Goal: Find specific page/section: Find specific page/section

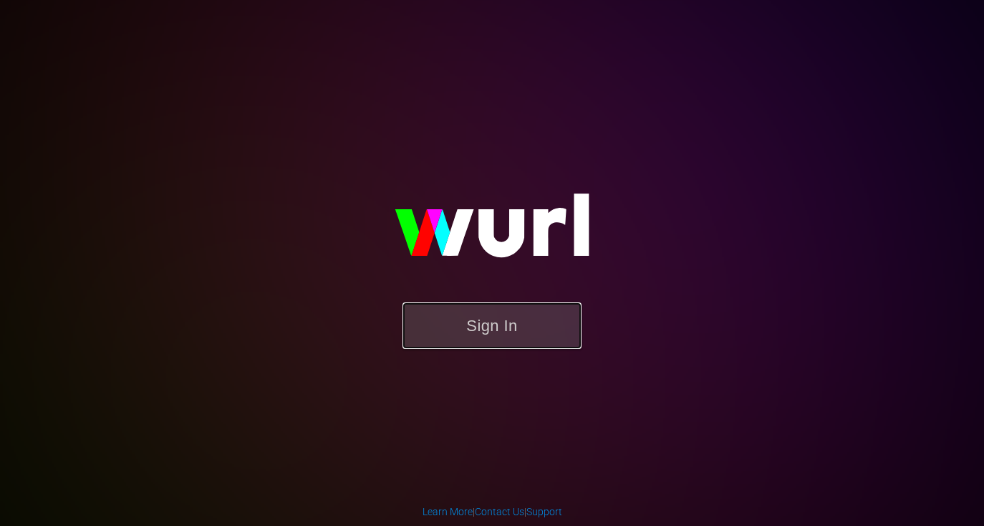
click at [495, 324] on button "Sign In" at bounding box center [491, 325] width 179 height 47
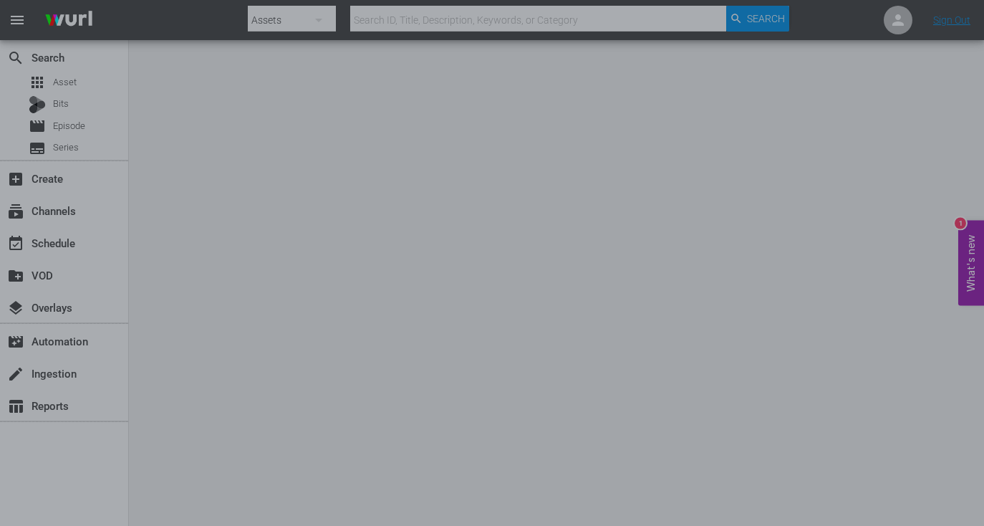
click at [178, 121] on div at bounding box center [492, 263] width 984 height 526
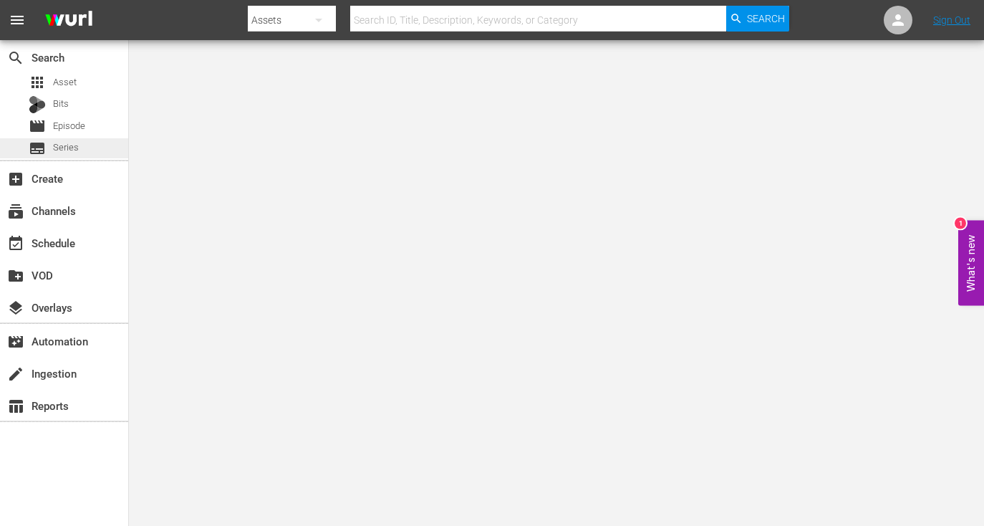
click at [66, 148] on span "Series" at bounding box center [66, 147] width 26 height 14
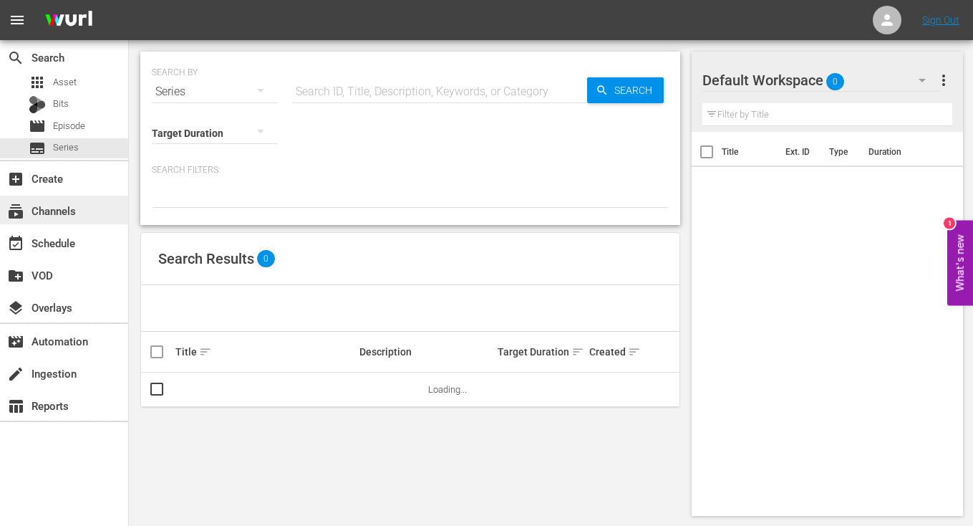
click at [67, 205] on div "subscriptions Channels" at bounding box center [40, 208] width 80 height 13
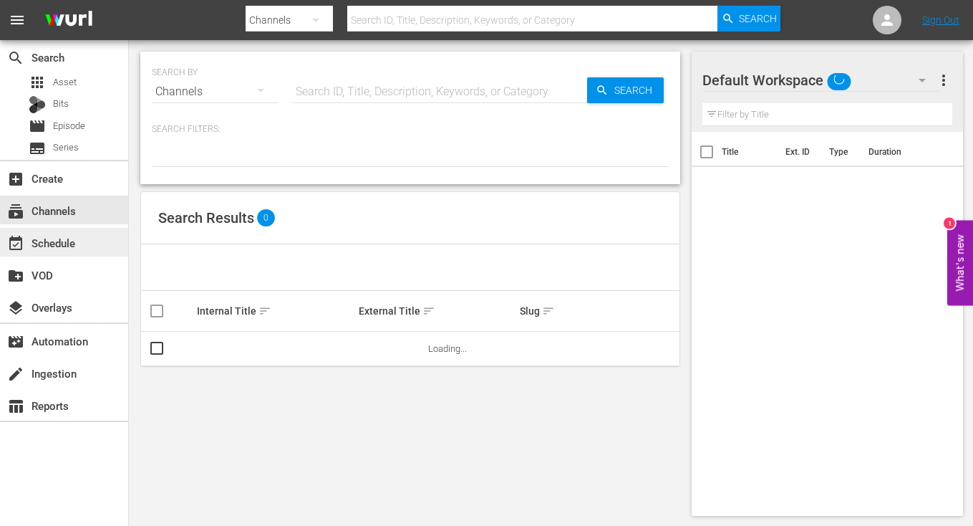
click at [58, 245] on div "event_available Schedule" at bounding box center [40, 240] width 80 height 13
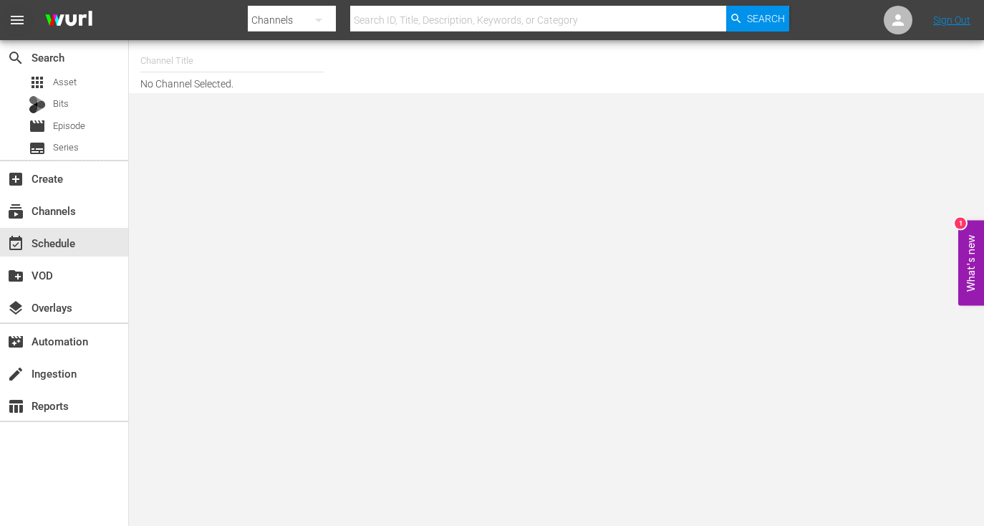
click at [19, 16] on span "menu" at bounding box center [17, 19] width 17 height 17
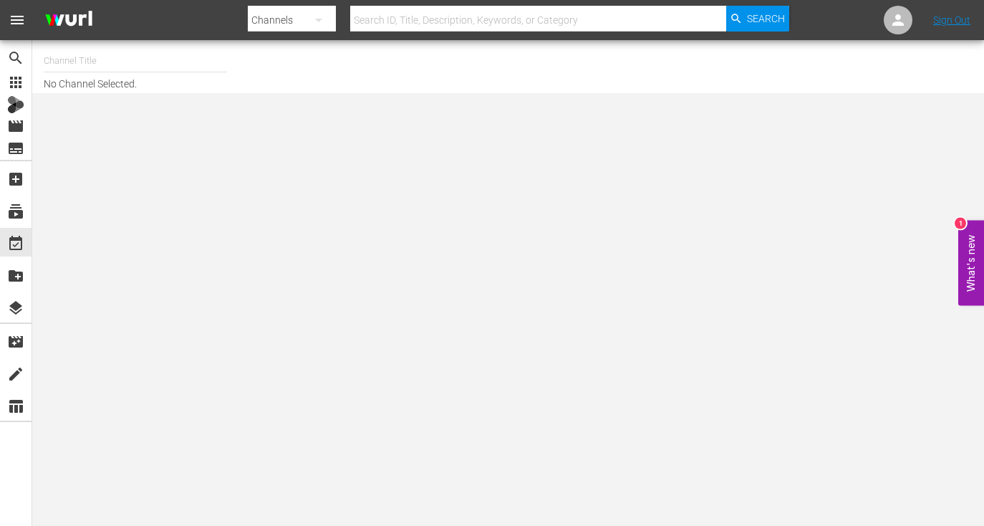
click at [19, 17] on span "menu" at bounding box center [17, 19] width 17 height 17
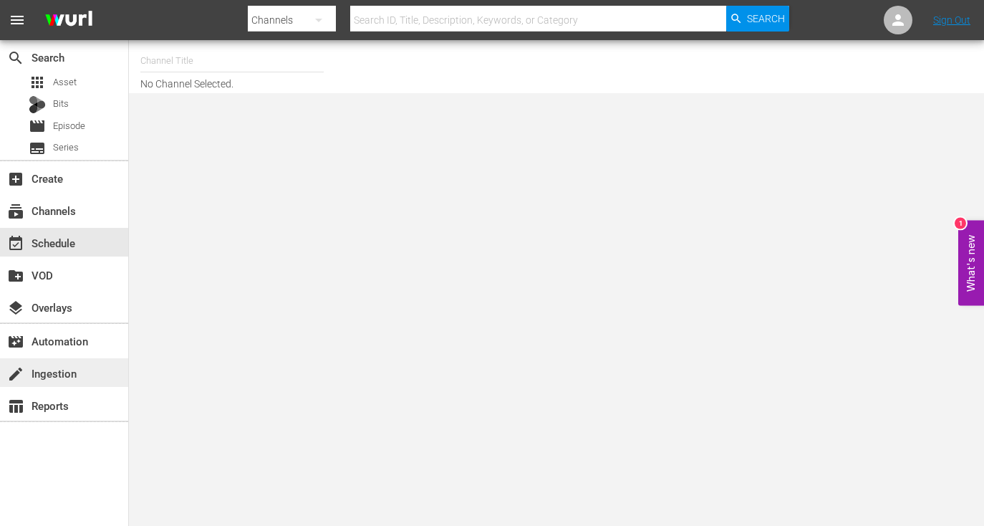
click at [58, 368] on div "create Ingestion" at bounding box center [40, 371] width 80 height 13
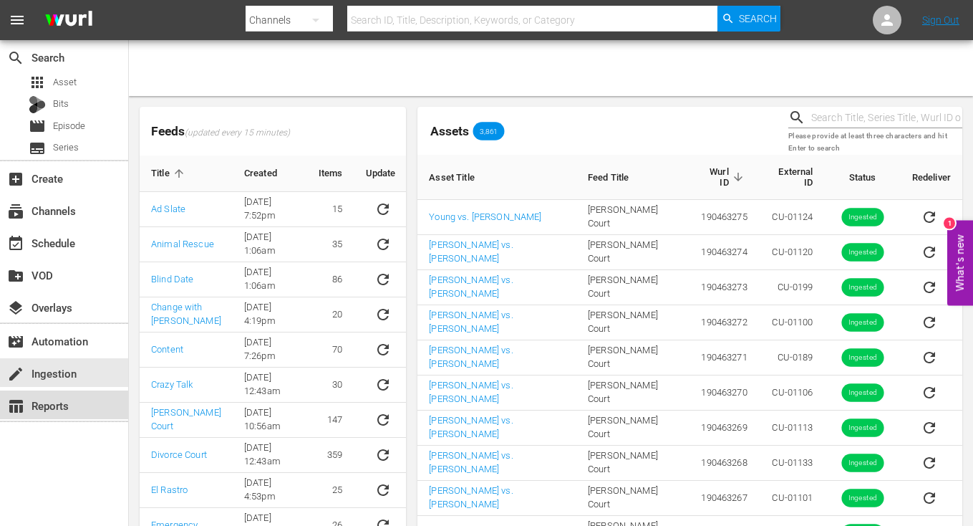
click at [61, 418] on div "table_chart Reports" at bounding box center [64, 404] width 128 height 29
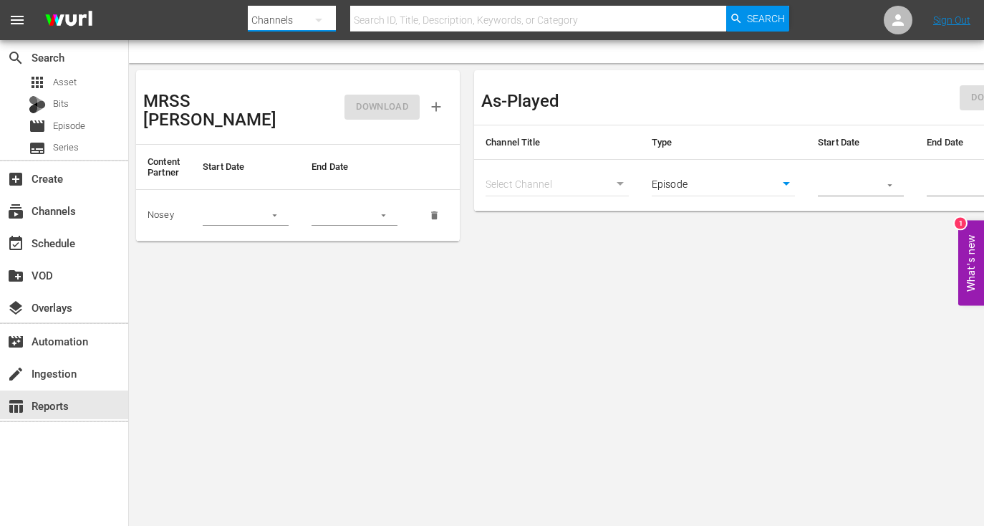
click at [307, 24] on button "button" at bounding box center [318, 20] width 34 height 34
click at [285, 154] on div "Assets" at bounding box center [293, 151] width 57 height 23
click at [70, 102] on div "Bits" at bounding box center [64, 105] width 128 height 20
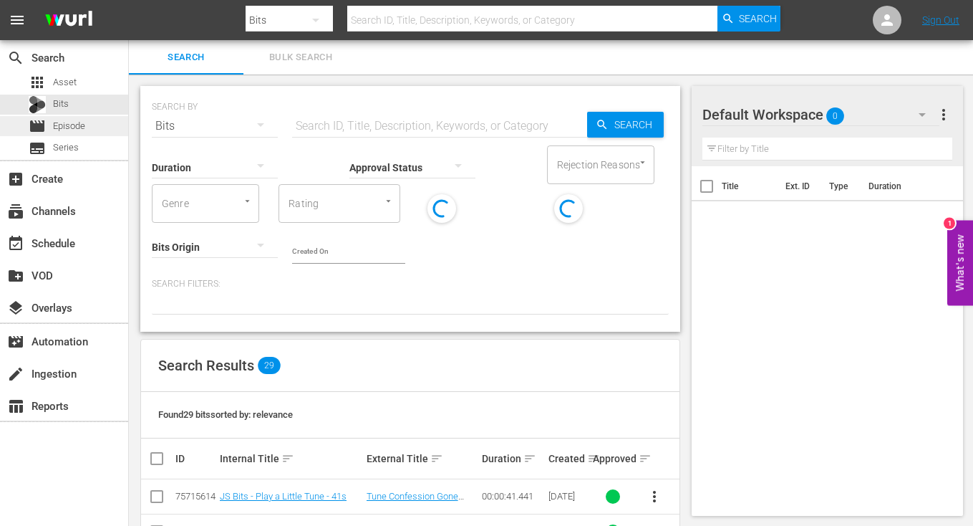
click at [69, 126] on span "Episode" at bounding box center [69, 126] width 32 height 14
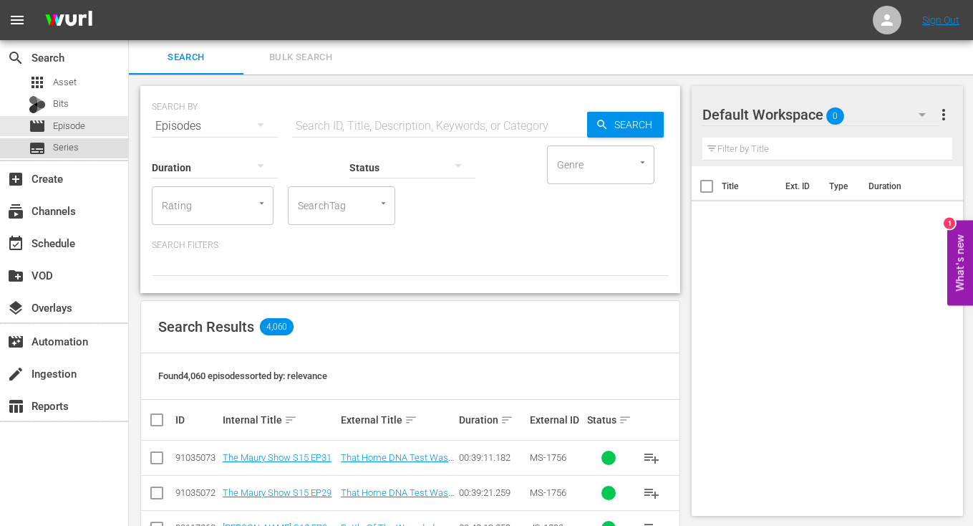
click at [65, 148] on span "Series" at bounding box center [66, 147] width 26 height 14
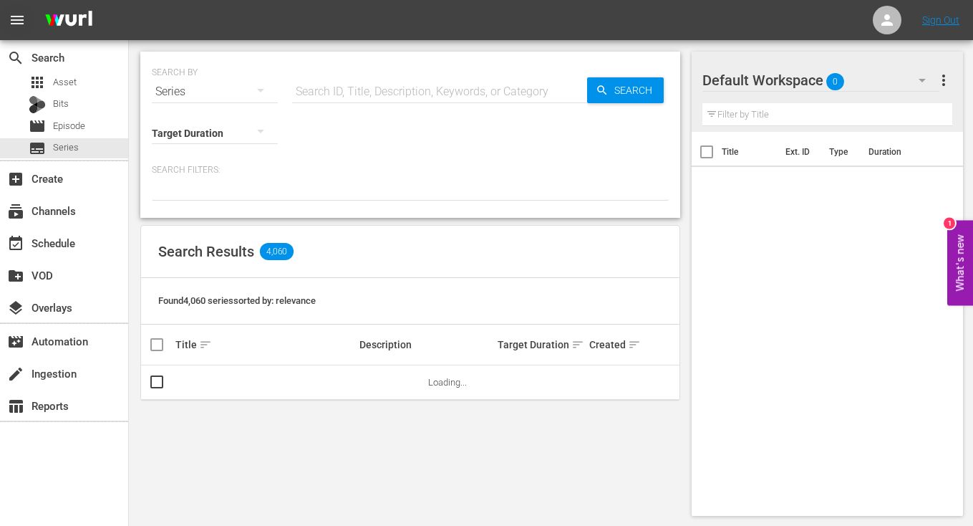
click at [23, 14] on span "menu" at bounding box center [17, 19] width 17 height 17
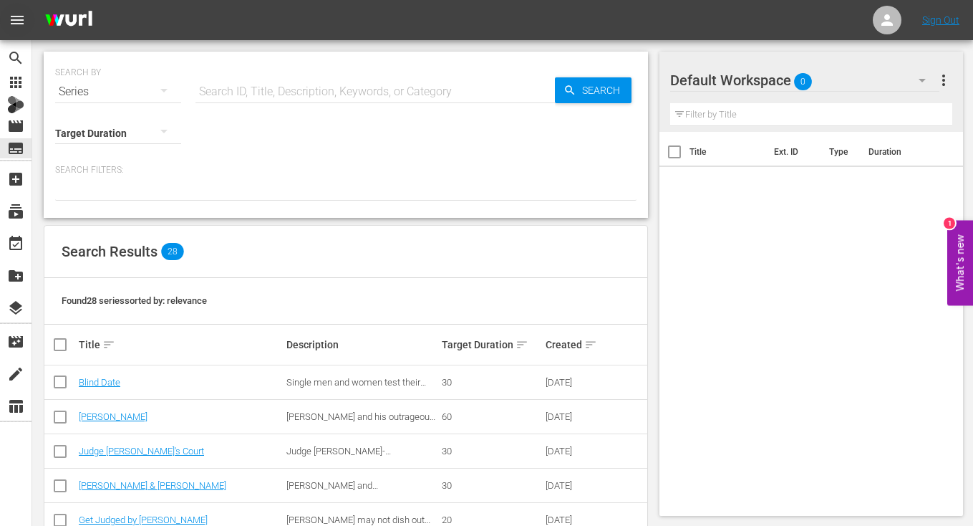
click at [23, 14] on span "menu" at bounding box center [17, 19] width 17 height 17
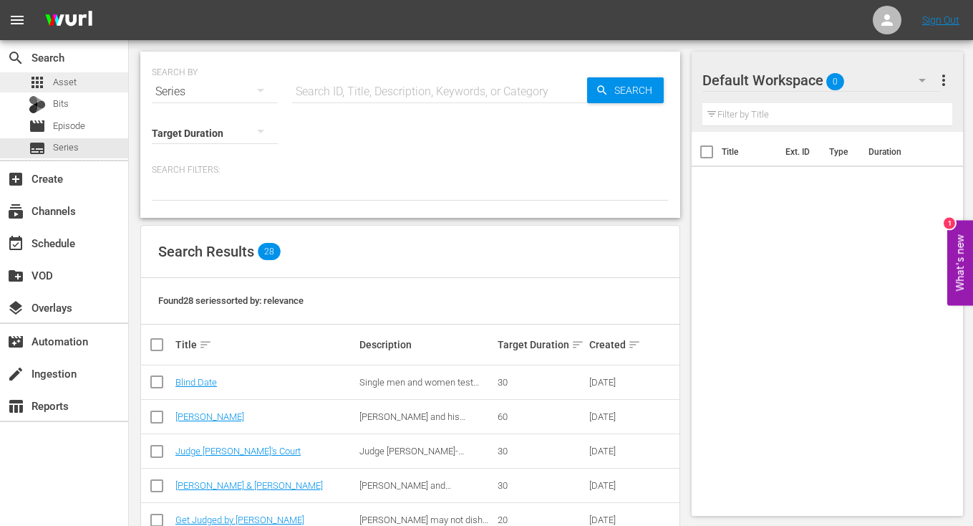
click at [68, 75] on span "Asset" at bounding box center [65, 82] width 24 height 14
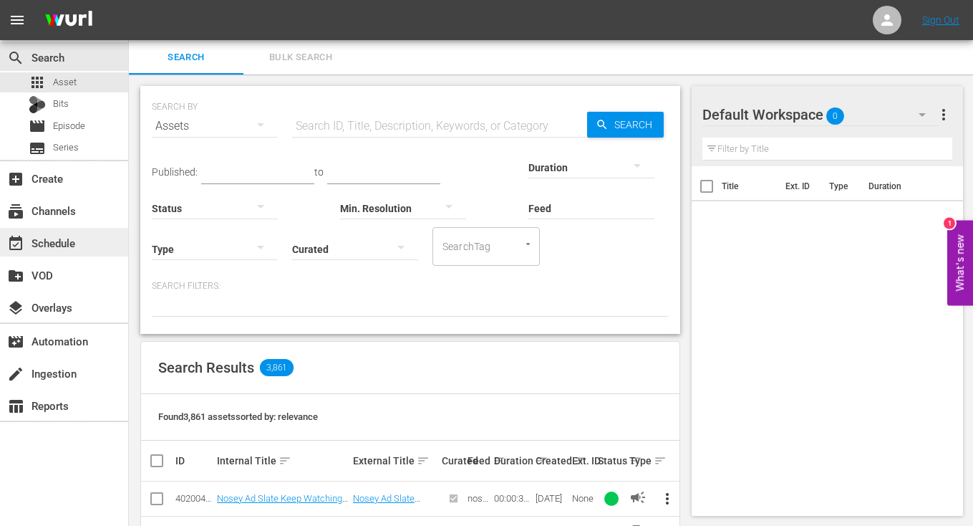
click at [64, 246] on div "event_available Schedule" at bounding box center [40, 240] width 80 height 13
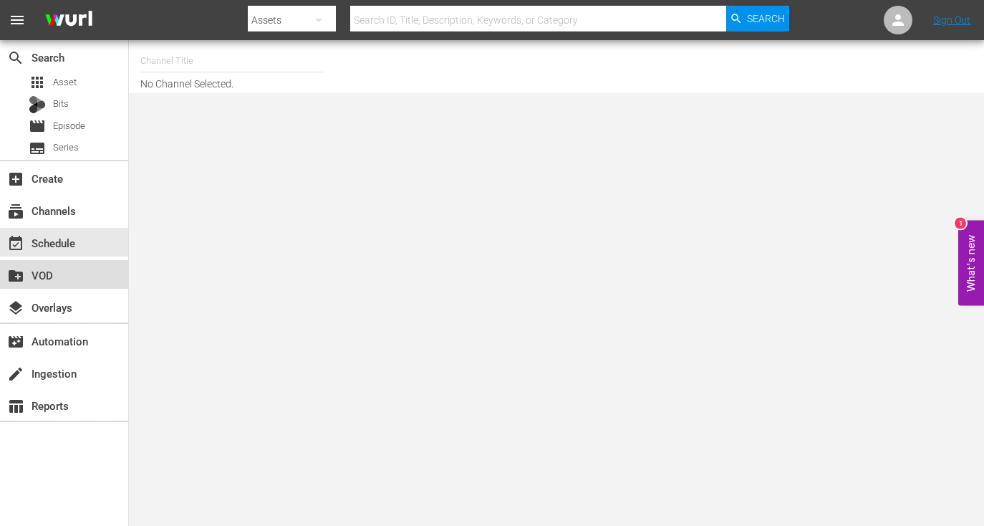
click at [50, 272] on div "create_new_folder VOD" at bounding box center [40, 272] width 80 height 13
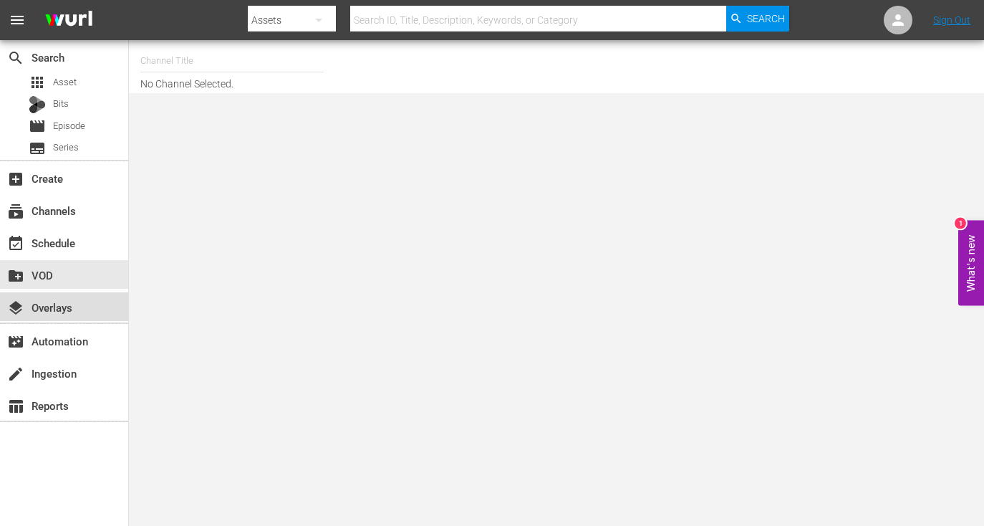
click at [82, 299] on div "layers Overlays" at bounding box center [64, 306] width 128 height 29
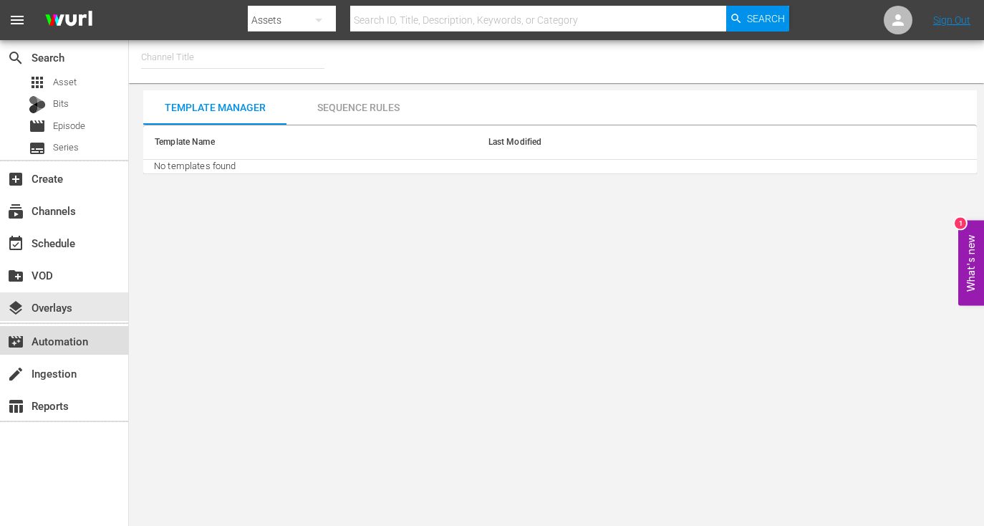
click at [69, 337] on div "movie_filter Automation" at bounding box center [40, 338] width 80 height 13
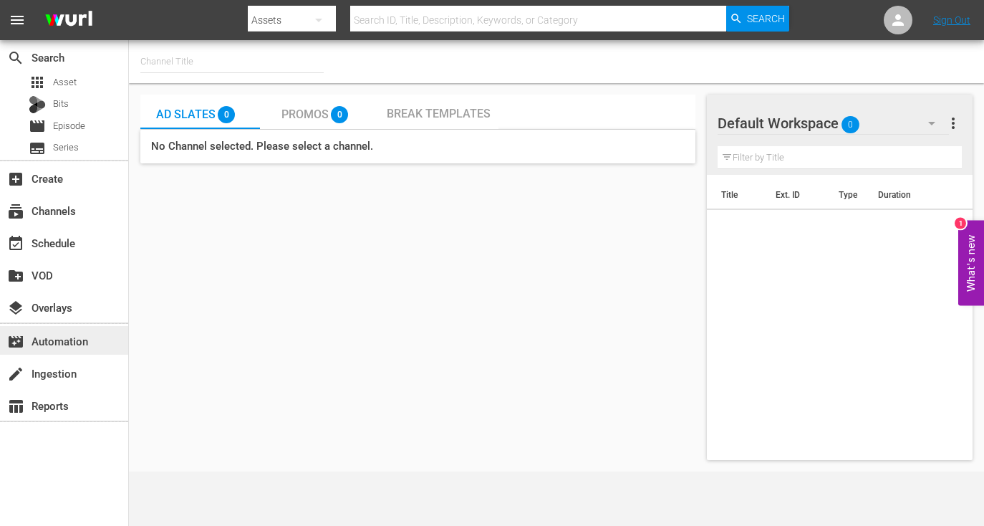
click at [64, 350] on div "movie_filter Automation" at bounding box center [64, 340] width 128 height 29
click at [53, 402] on div "table_chart Reports" at bounding box center [40, 403] width 80 height 13
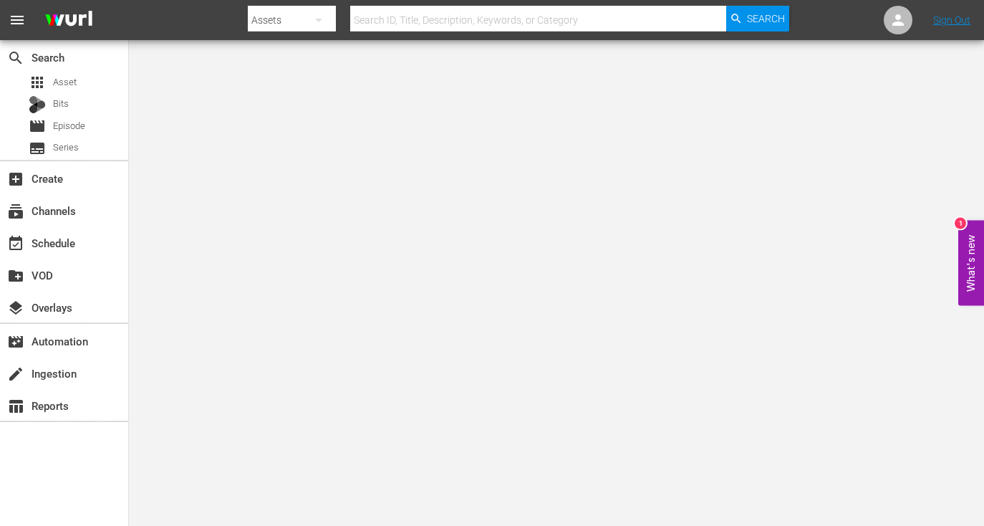
click at [286, 23] on div "Assets" at bounding box center [291, 20] width 87 height 40
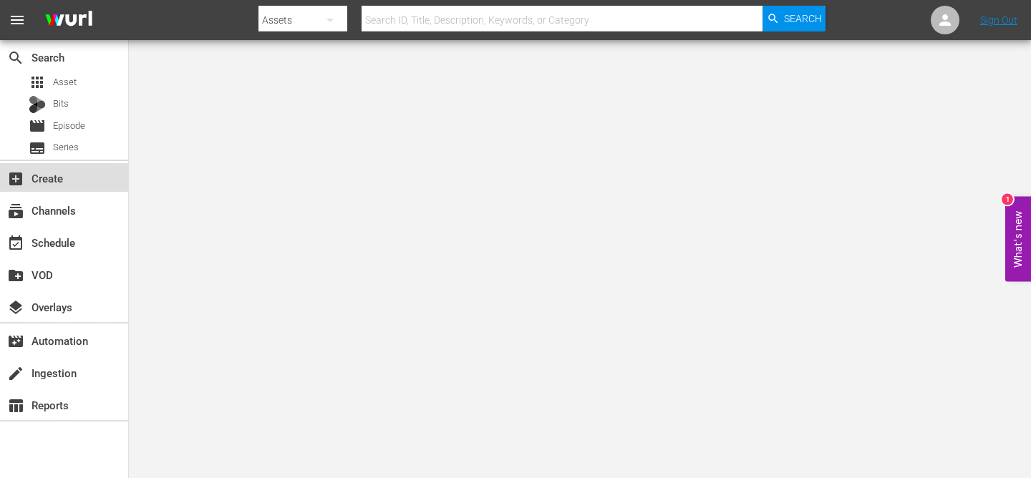
click at [50, 179] on div "add_box Create" at bounding box center [40, 176] width 80 height 13
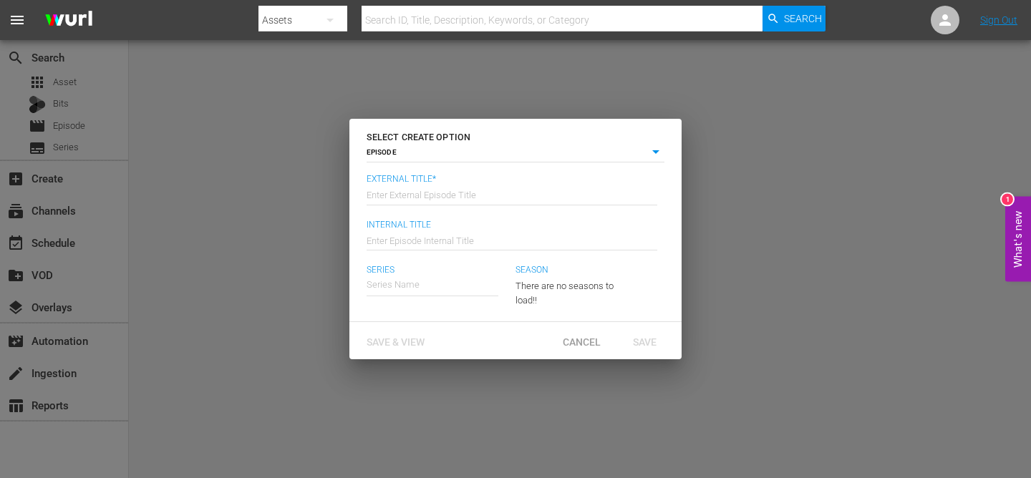
click at [433, 57] on div "SELECT CREATE OPTION EPISODE episode External Title* Enter External Episode Tit…" at bounding box center [515, 239] width 1031 height 478
click at [579, 338] on span "Cancel" at bounding box center [581, 342] width 61 height 11
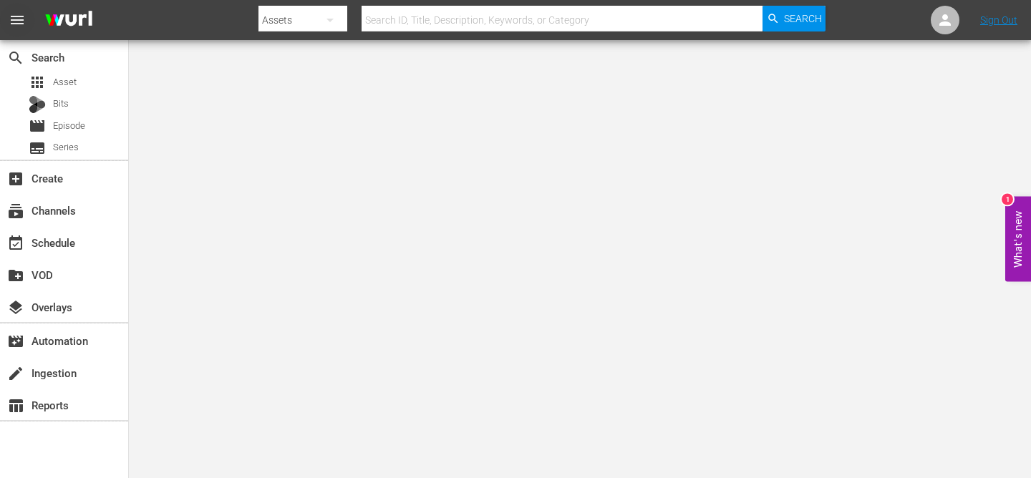
click at [16, 21] on span "menu" at bounding box center [17, 19] width 17 height 17
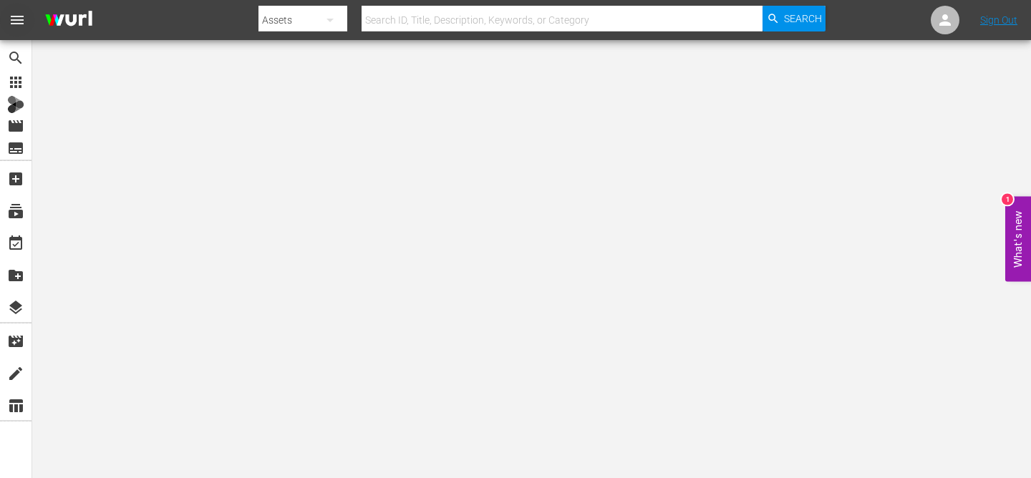
click at [19, 16] on span "menu" at bounding box center [17, 19] width 17 height 17
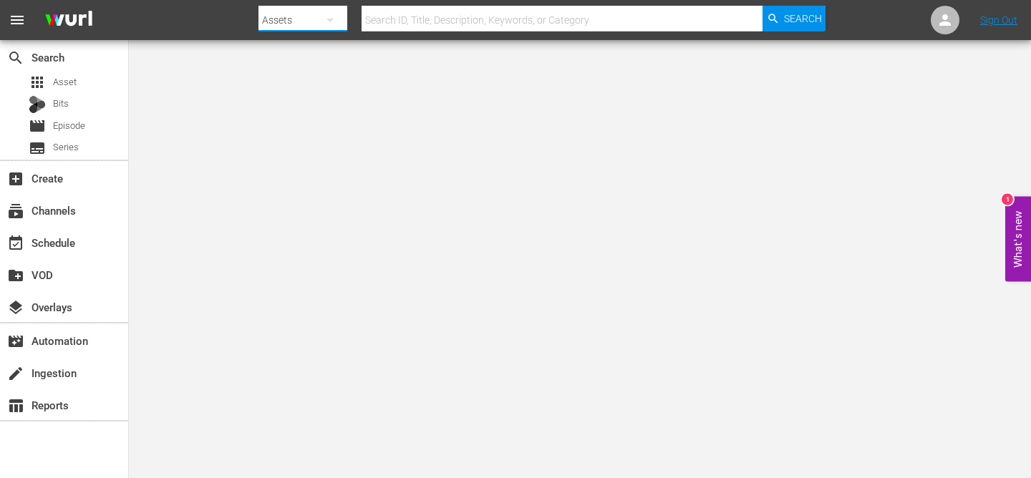
click at [316, 16] on button "button" at bounding box center [330, 20] width 34 height 34
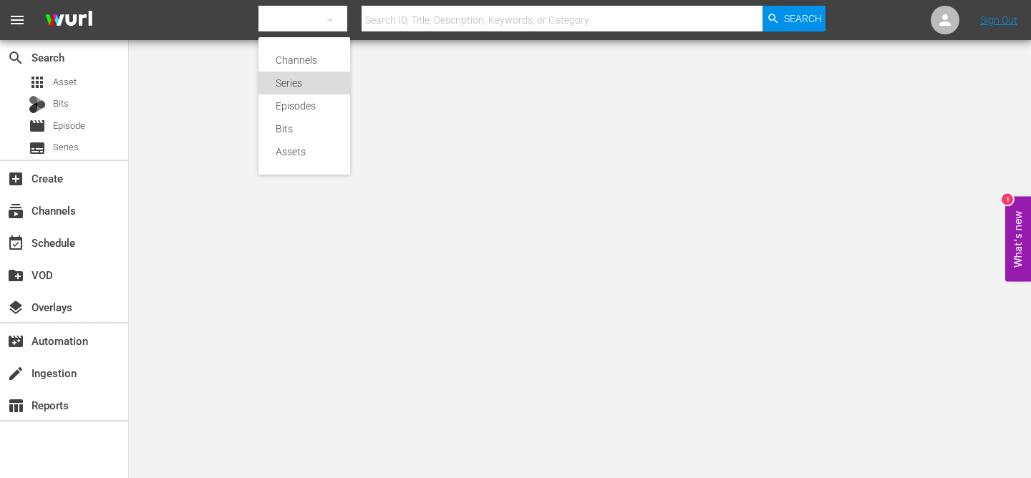
click at [312, 83] on div "Series" at bounding box center [304, 83] width 57 height 23
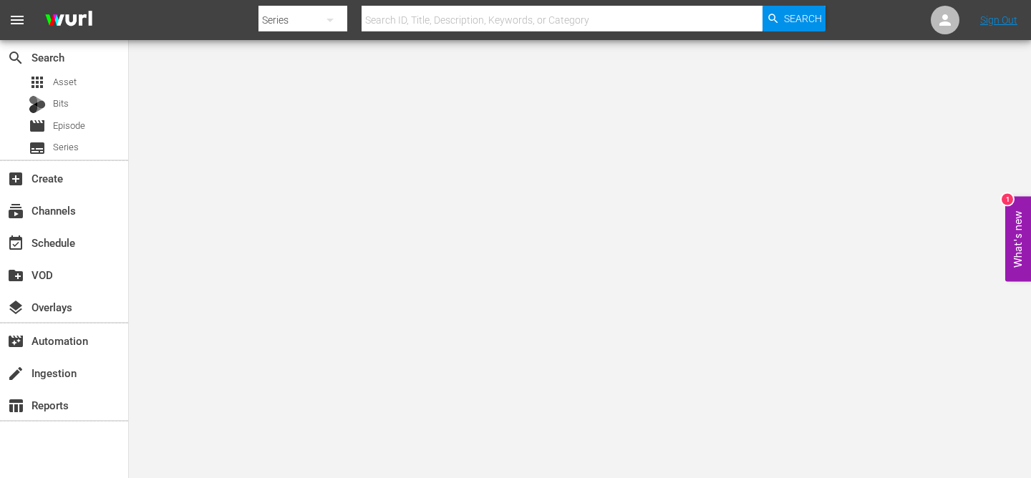
click at [327, 16] on icon "button" at bounding box center [330, 19] width 17 height 17
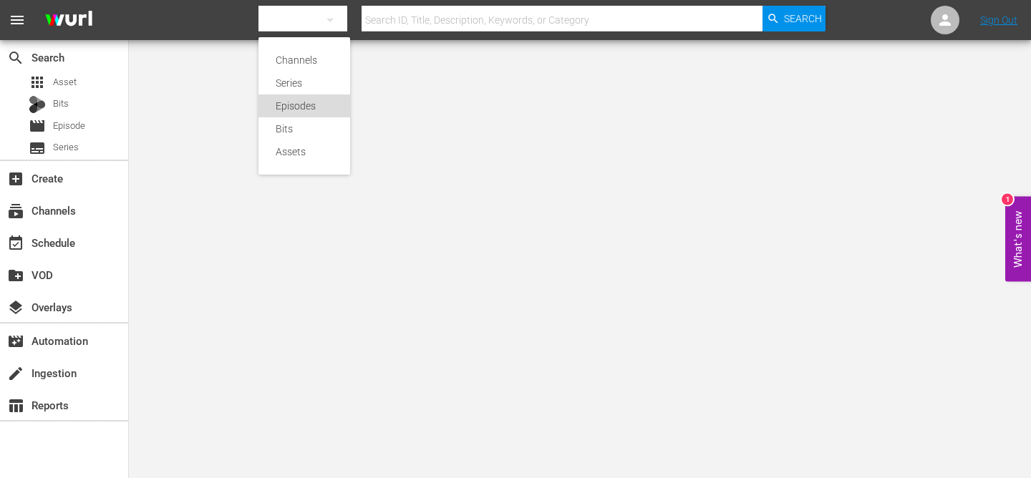
click at [316, 100] on div "Episodes" at bounding box center [304, 106] width 57 height 23
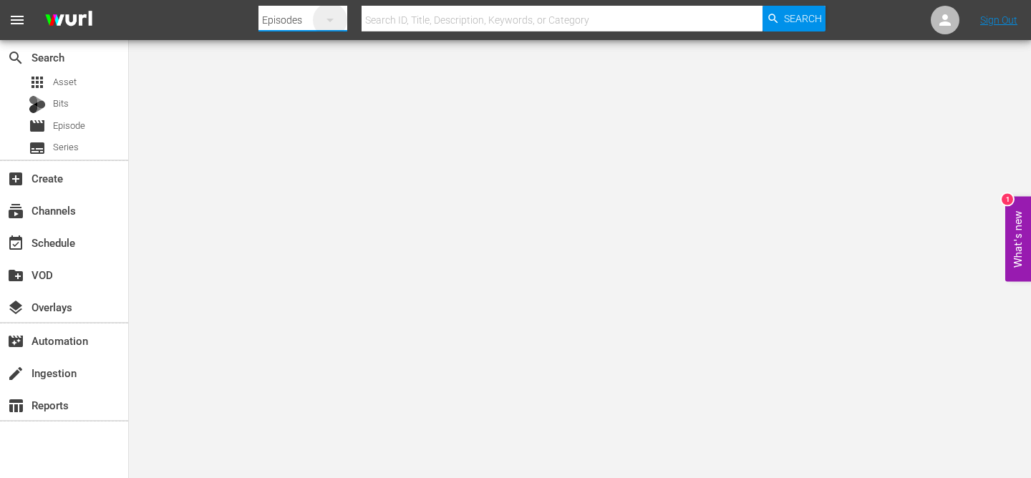
click at [335, 16] on icon "button" at bounding box center [330, 19] width 17 height 17
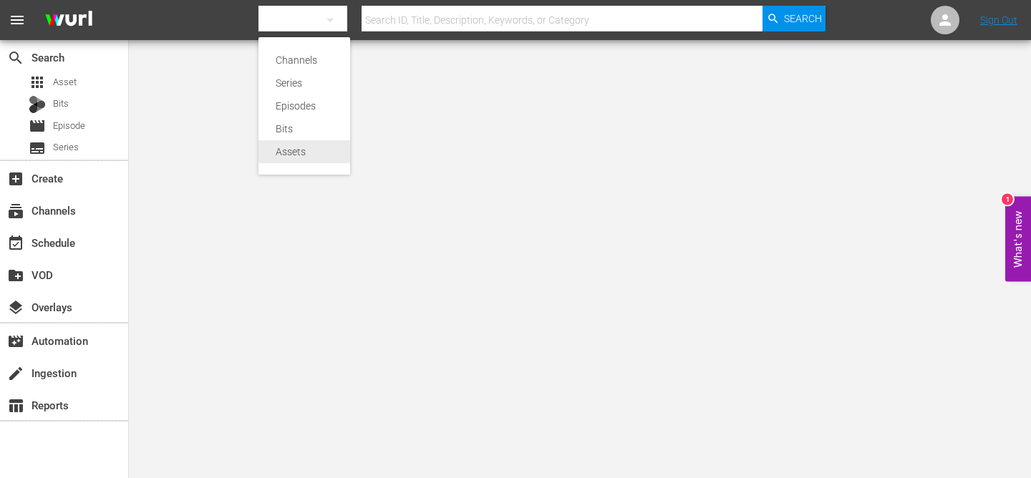
click at [308, 153] on div "Assets" at bounding box center [304, 151] width 57 height 23
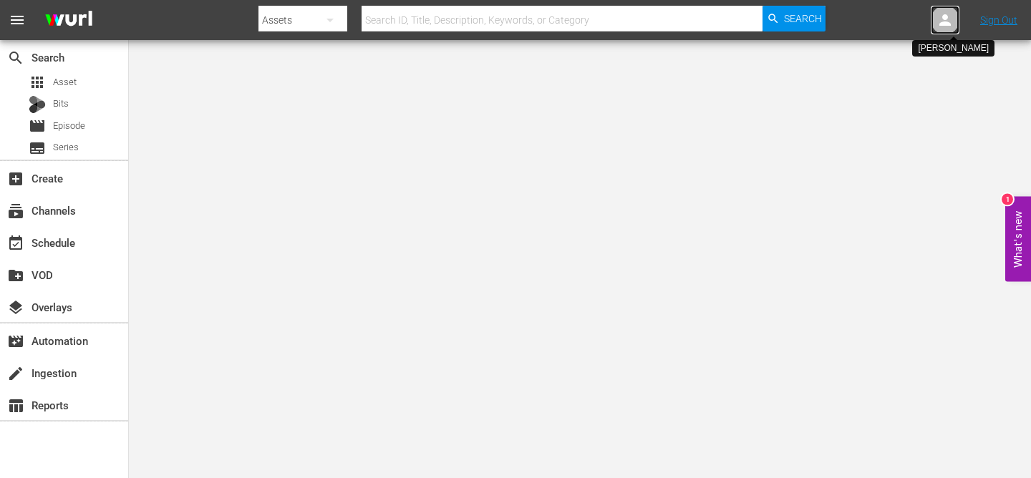
click at [944, 14] on icon at bounding box center [945, 19] width 17 height 17
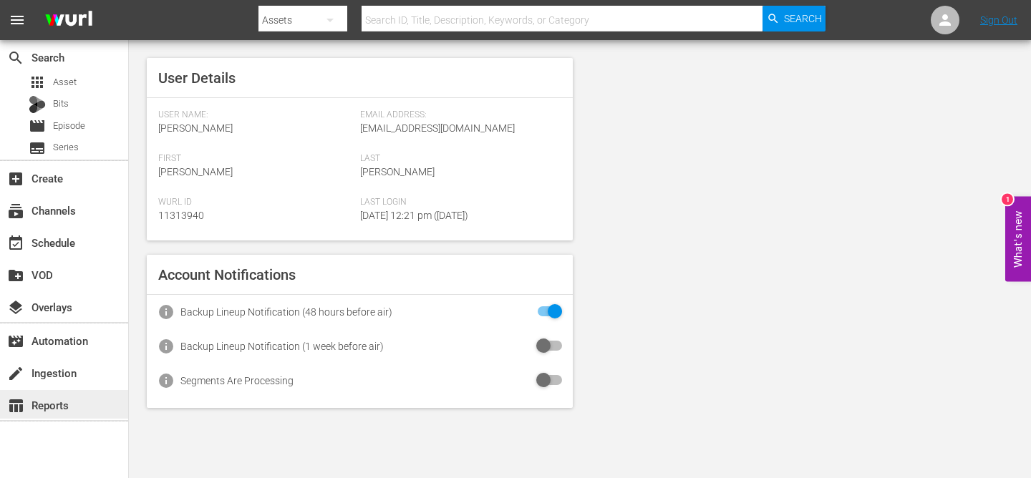
click at [59, 402] on div "table_chart Reports" at bounding box center [40, 403] width 80 height 13
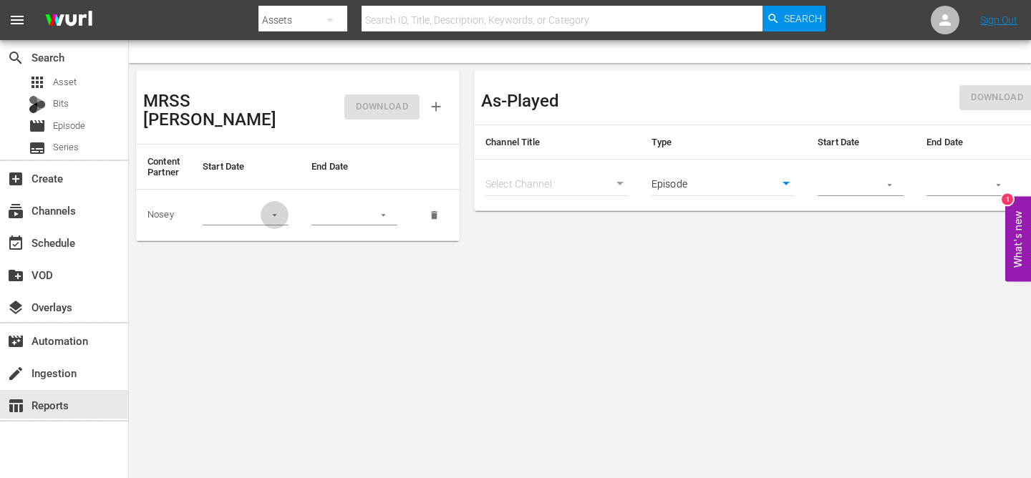
click at [271, 210] on icon "button" at bounding box center [274, 215] width 11 height 11
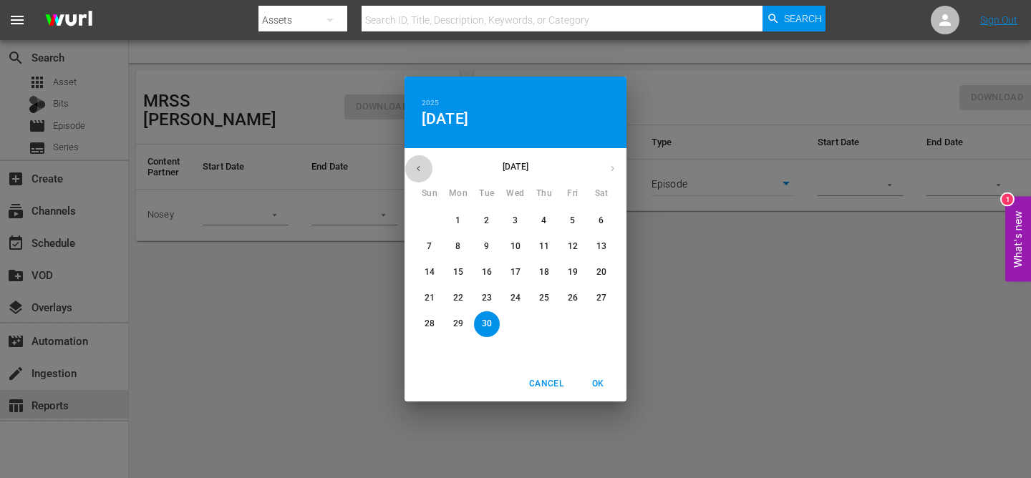
click at [420, 164] on icon "button" at bounding box center [418, 168] width 11 height 11
click at [541, 213] on button "1" at bounding box center [544, 221] width 26 height 26
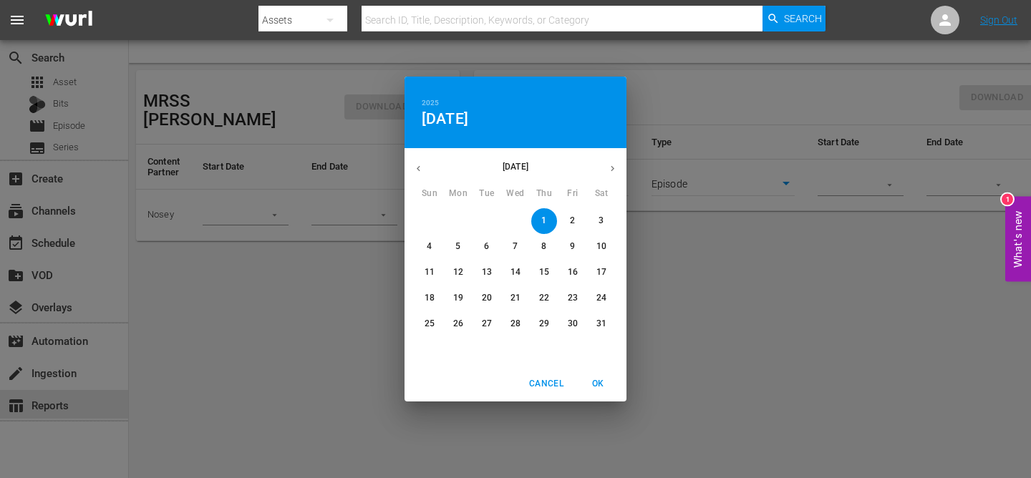
click at [609, 326] on span "31" at bounding box center [602, 324] width 26 height 12
click at [546, 214] on button "1" at bounding box center [544, 221] width 26 height 26
click at [598, 382] on span "OK" at bounding box center [598, 384] width 34 height 15
type input "[DATE]"
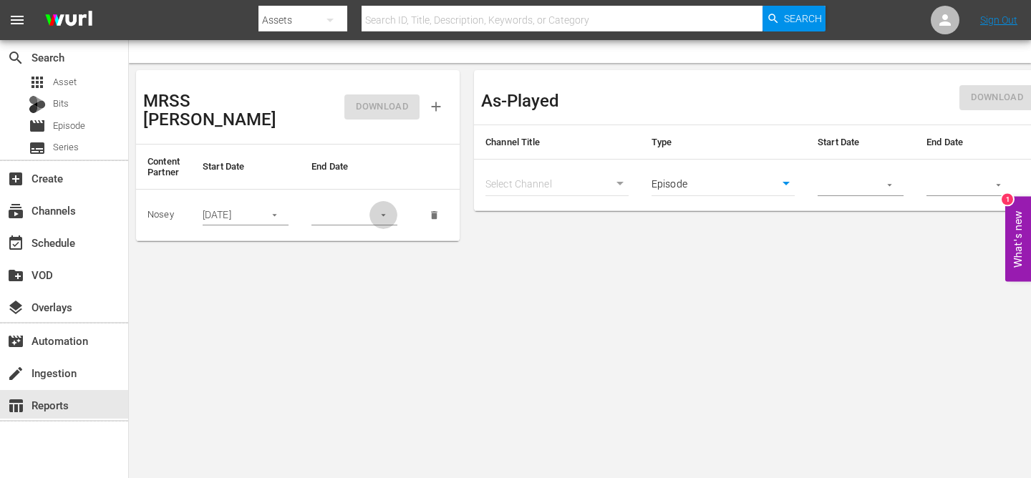
click at [385, 210] on icon "button" at bounding box center [383, 215] width 11 height 11
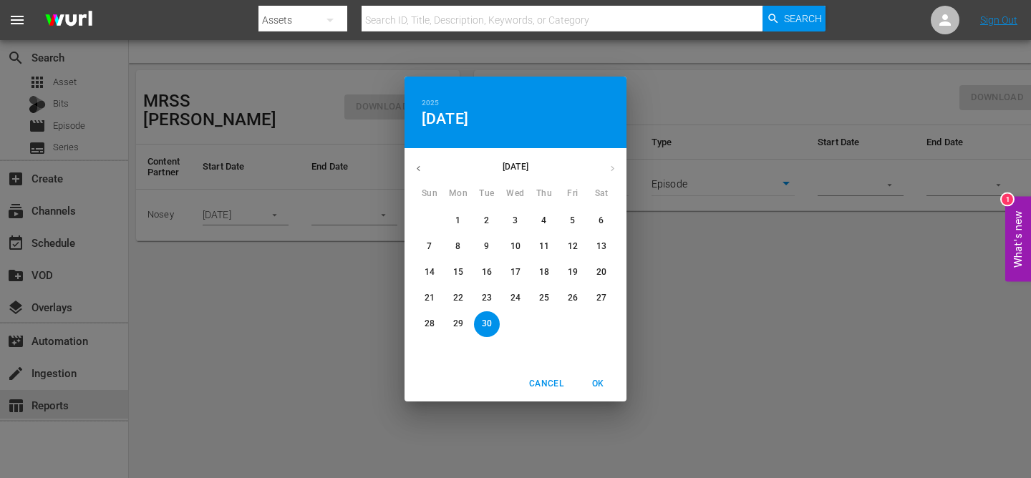
click at [421, 163] on icon "button" at bounding box center [418, 168] width 11 height 11
click at [608, 322] on span "31" at bounding box center [602, 324] width 26 height 12
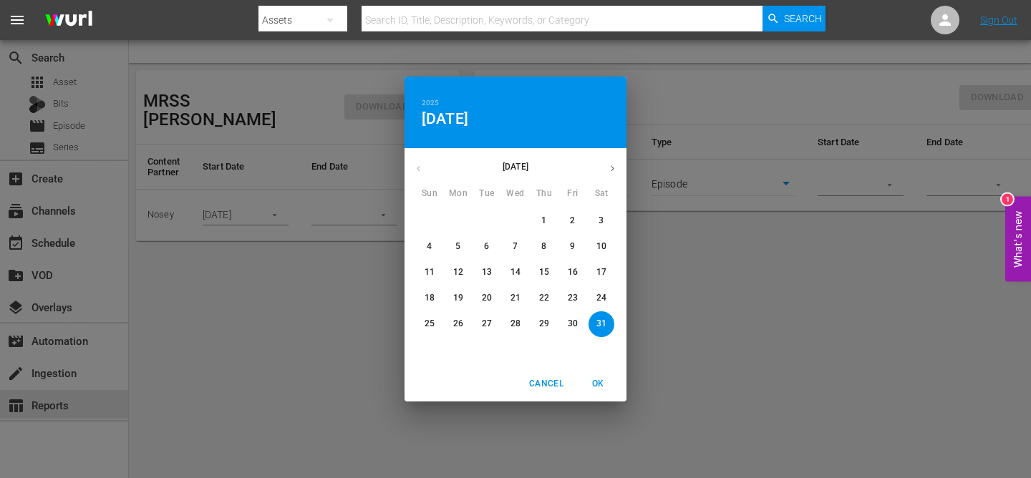
click at [607, 387] on span "OK" at bounding box center [598, 384] width 34 height 15
type input "[DATE]"
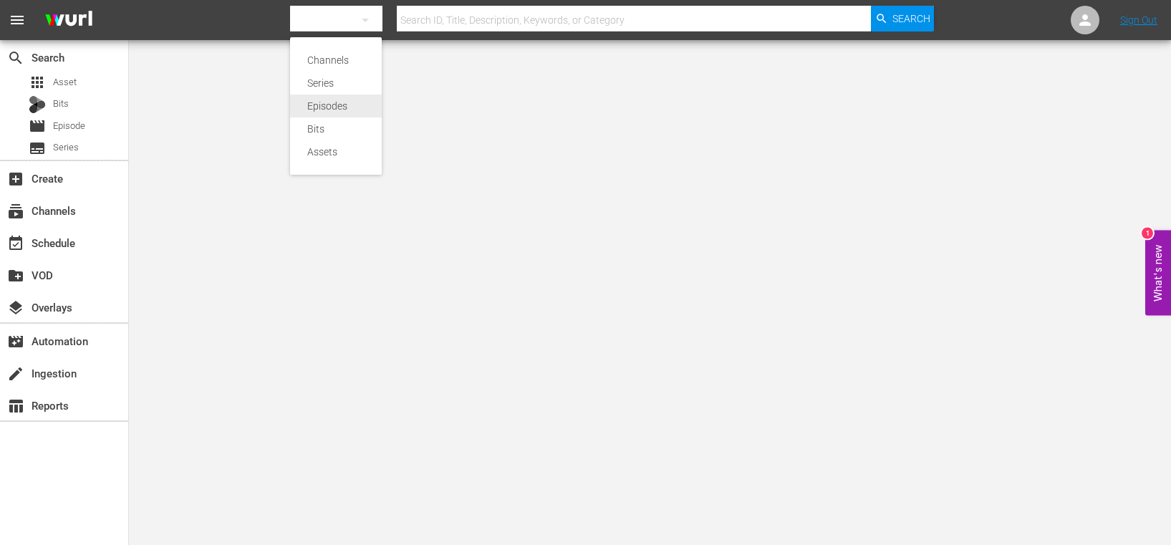
click at [324, 102] on div "Episodes" at bounding box center [335, 106] width 57 height 23
